Goal: Transaction & Acquisition: Purchase product/service

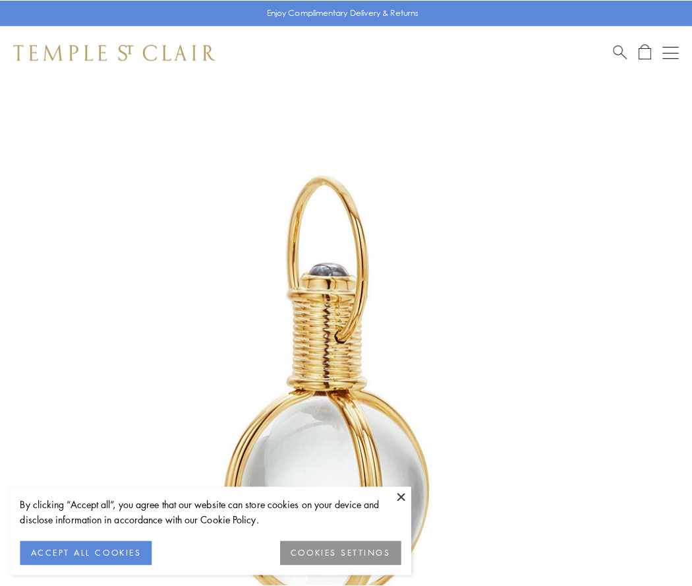
scroll to position [344, 0]
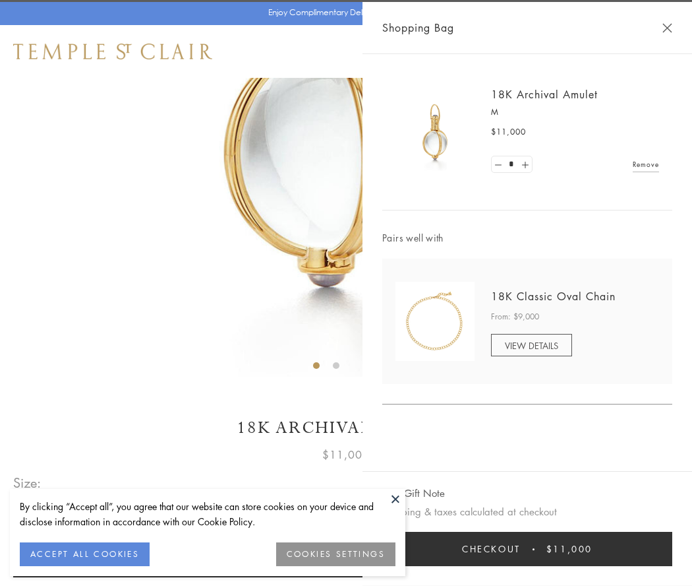
click at [528, 549] on button "Checkout $11,000" at bounding box center [527, 549] width 290 height 34
